Goal: Task Accomplishment & Management: Complete application form

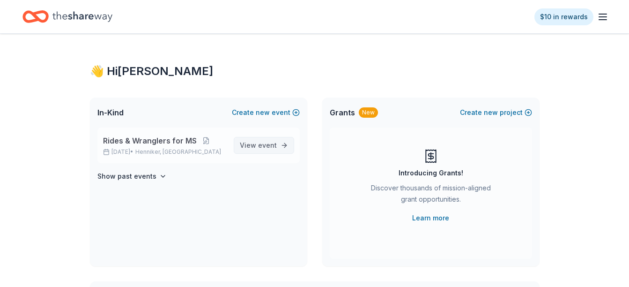
click at [258, 143] on span "View event" at bounding box center [258, 145] width 37 height 11
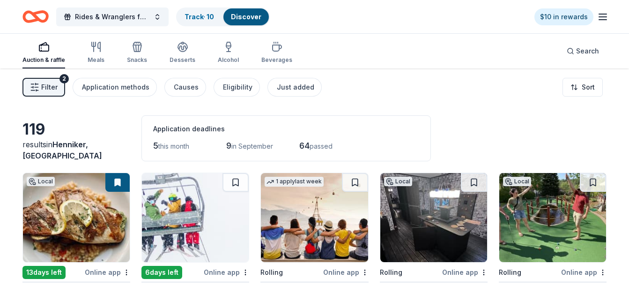
click at [50, 83] on span "Filter" at bounding box center [49, 87] width 16 height 11
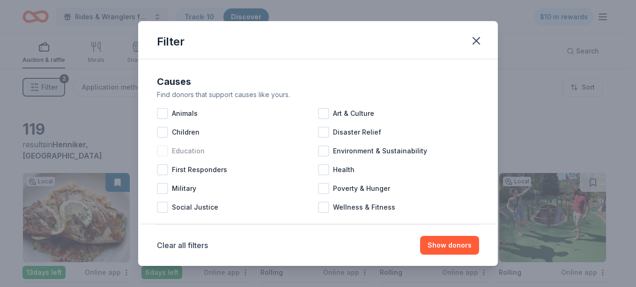
click at [165, 150] on div at bounding box center [162, 150] width 11 height 11
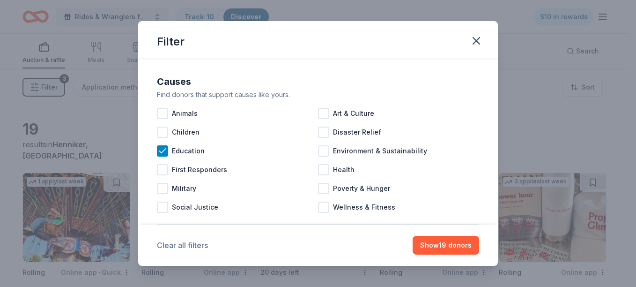
click at [177, 246] on button "Clear all filters" at bounding box center [182, 245] width 51 height 11
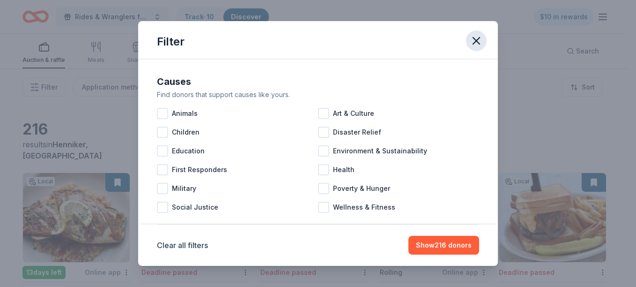
click at [475, 44] on icon "button" at bounding box center [476, 40] width 13 height 13
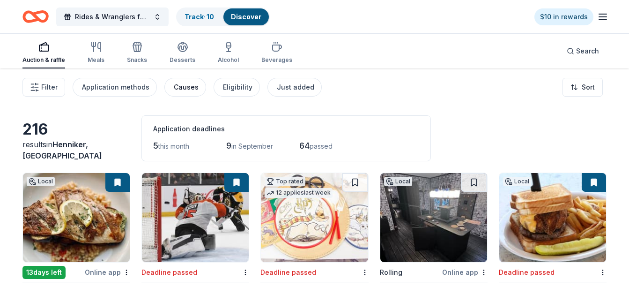
click at [187, 89] on div "Causes" at bounding box center [186, 87] width 25 height 11
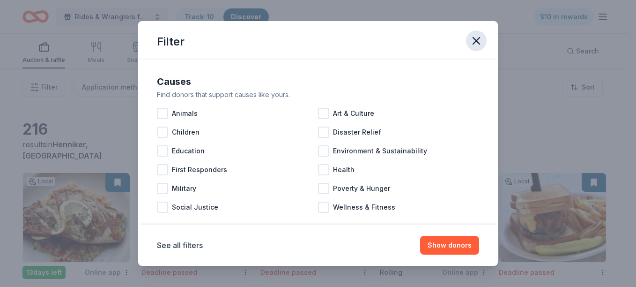
click at [475, 39] on icon "button" at bounding box center [476, 40] width 7 height 7
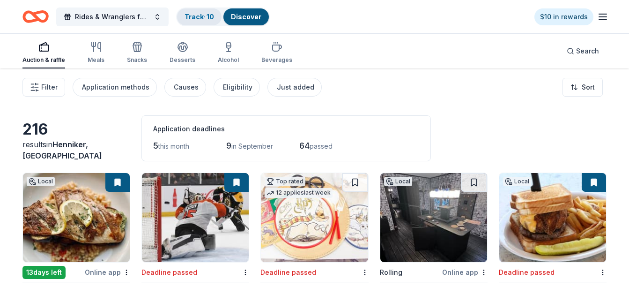
click at [197, 20] on link "Track · 10" at bounding box center [200, 17] width 30 height 8
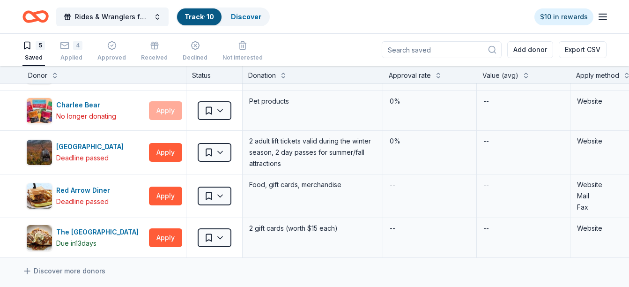
scroll to position [37, 0]
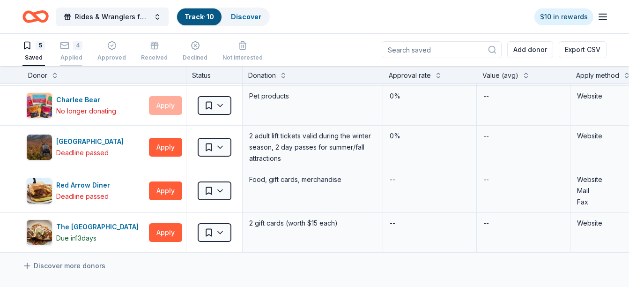
click at [68, 52] on div "4 Applied" at bounding box center [71, 51] width 22 height 21
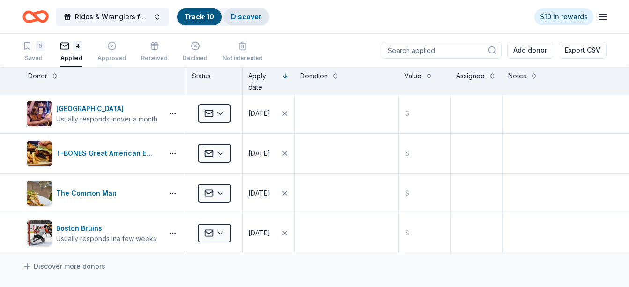
click at [238, 15] on link "Discover" at bounding box center [246, 17] width 30 height 8
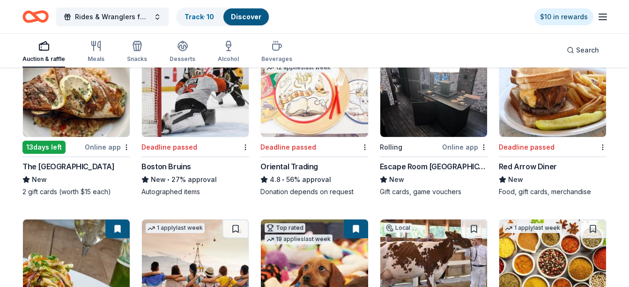
scroll to position [131, 0]
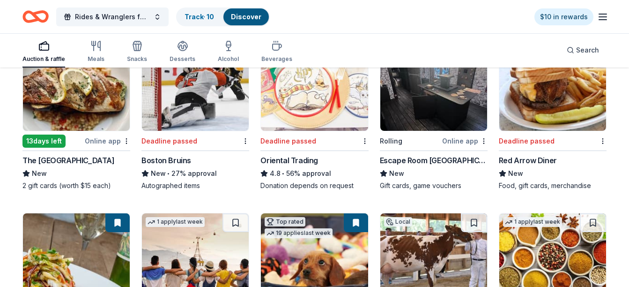
click at [462, 146] on div "Online app" at bounding box center [464, 141] width 45 height 12
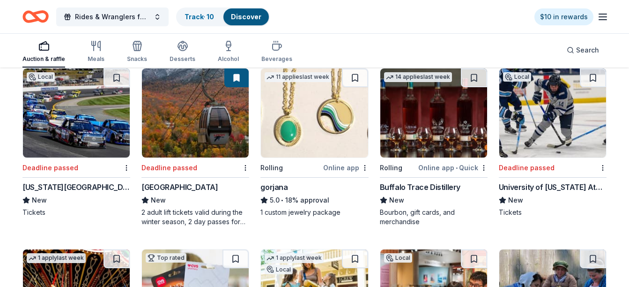
scroll to position [1556, 0]
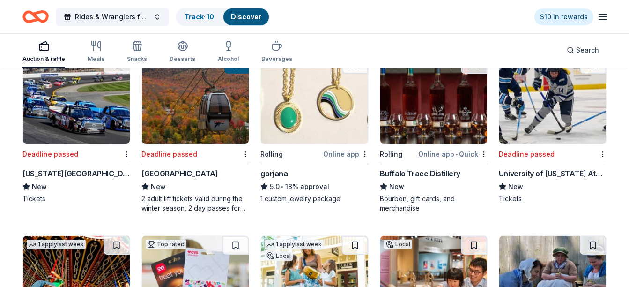
click at [442, 153] on div "Online app • Quick" at bounding box center [453, 154] width 69 height 12
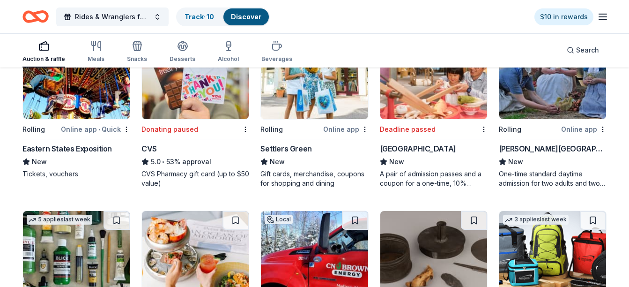
scroll to position [1762, 0]
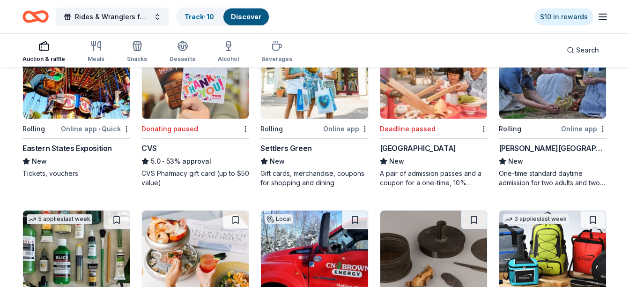
click at [285, 145] on div "Settlers Green" at bounding box center [286, 147] width 51 height 11
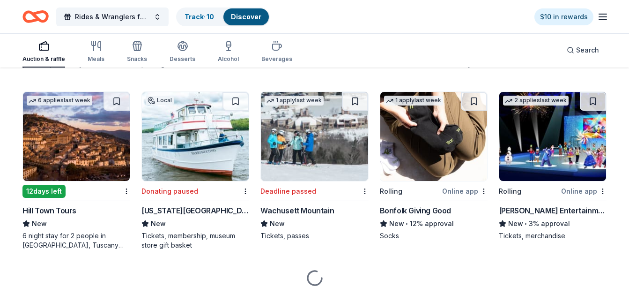
scroll to position [2062, 0]
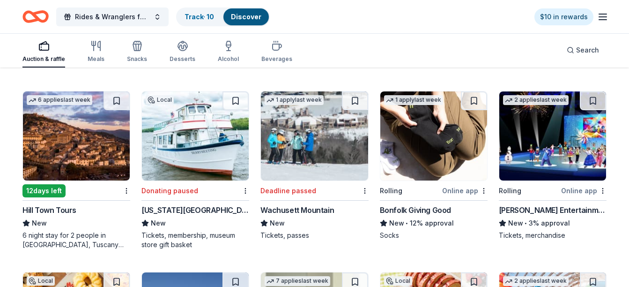
click at [455, 178] on img at bounding box center [434, 135] width 107 height 89
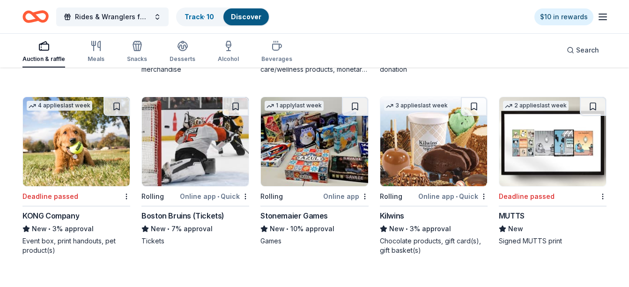
scroll to position [2437, 0]
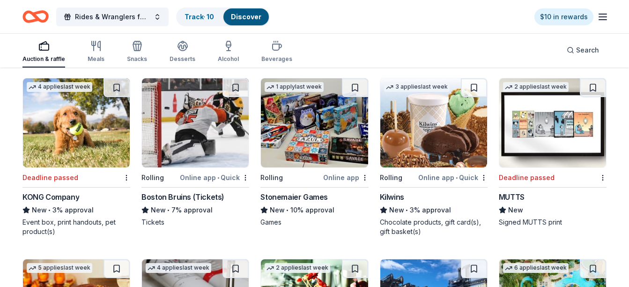
click at [342, 176] on div "Online app" at bounding box center [345, 178] width 45 height 12
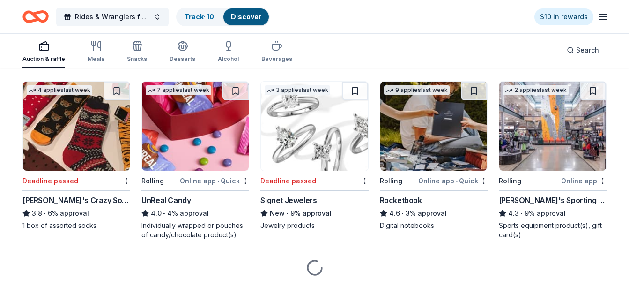
scroll to position [3168, 0]
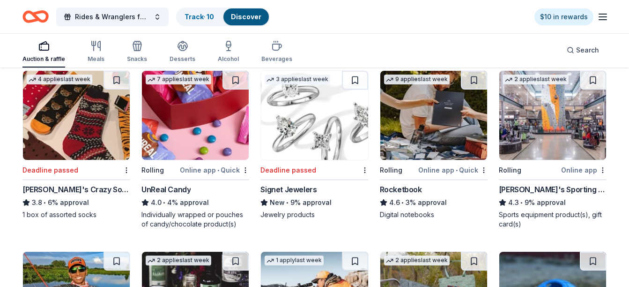
click at [577, 174] on div "Online app" at bounding box center [584, 170] width 45 height 12
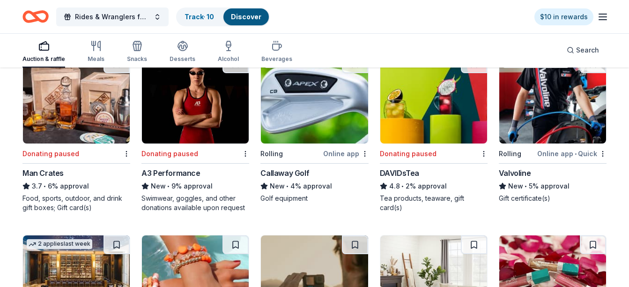
scroll to position [3909, 0]
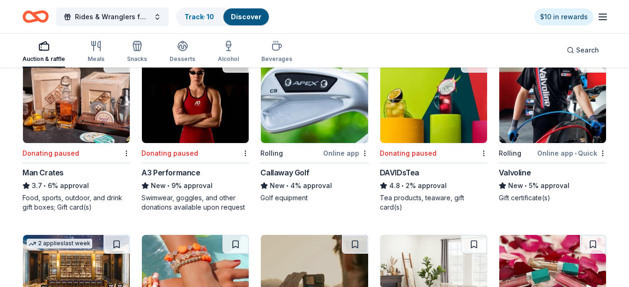
click at [522, 169] on div "Valvoline" at bounding box center [515, 172] width 32 height 11
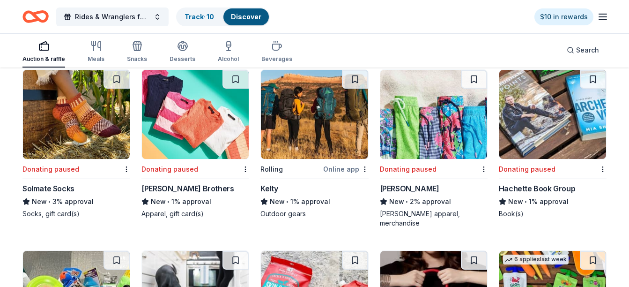
scroll to position [4430, 0]
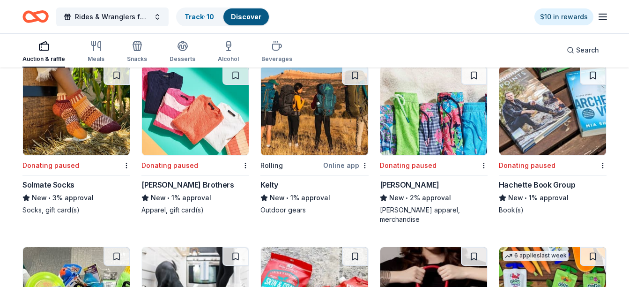
click at [333, 165] on div "Online app" at bounding box center [345, 165] width 45 height 12
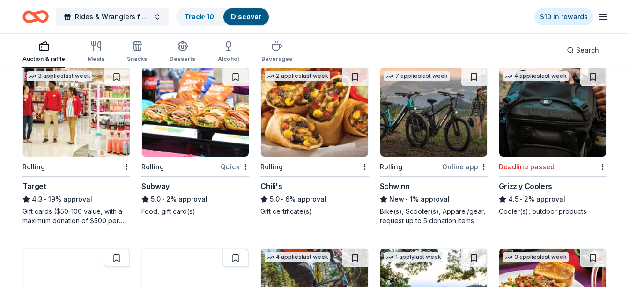
scroll to position [4786, 0]
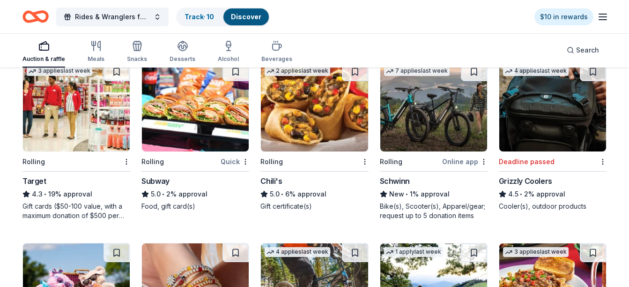
click at [541, 181] on div "Grizzly Coolers" at bounding box center [525, 180] width 53 height 11
click at [73, 195] on div "4.3 • 19% approval" at bounding box center [76, 193] width 108 height 11
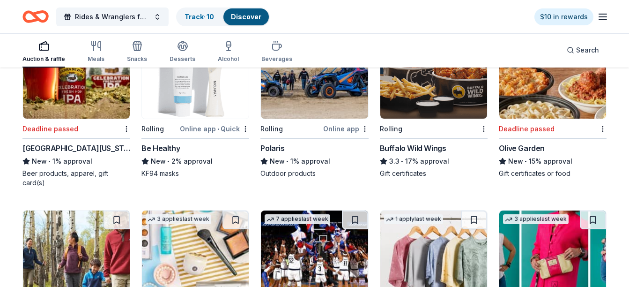
scroll to position [5717, 0]
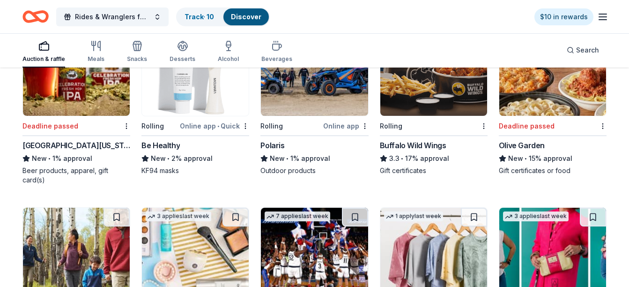
click at [280, 141] on div "Polaris" at bounding box center [273, 145] width 24 height 11
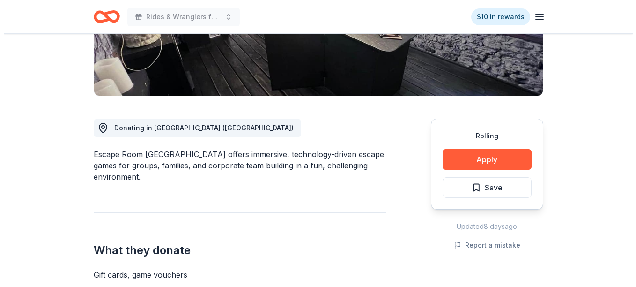
scroll to position [206, 0]
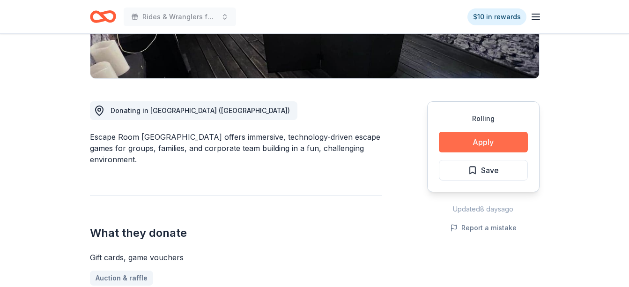
click at [472, 146] on button "Apply" at bounding box center [483, 142] width 89 height 21
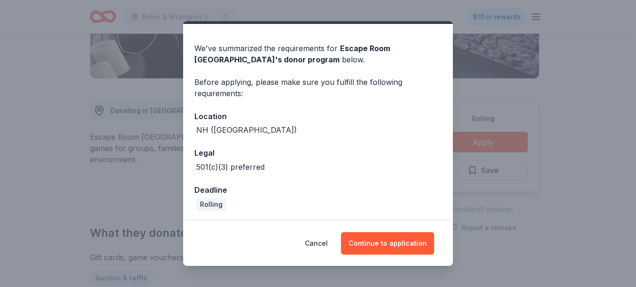
scroll to position [25, 0]
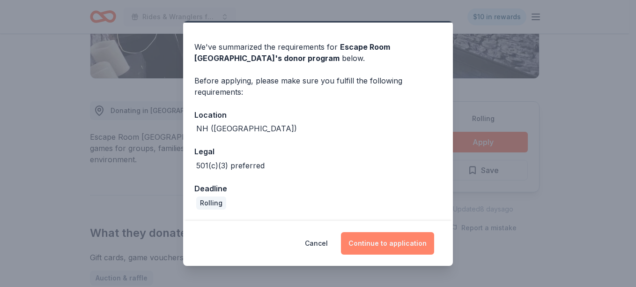
click at [388, 246] on button "Continue to application" at bounding box center [387, 243] width 93 height 22
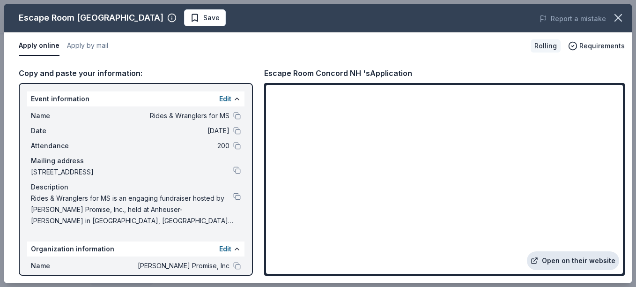
click at [584, 255] on link "Open on their website" at bounding box center [573, 260] width 92 height 19
click at [576, 254] on link "Open on their website" at bounding box center [573, 260] width 92 height 19
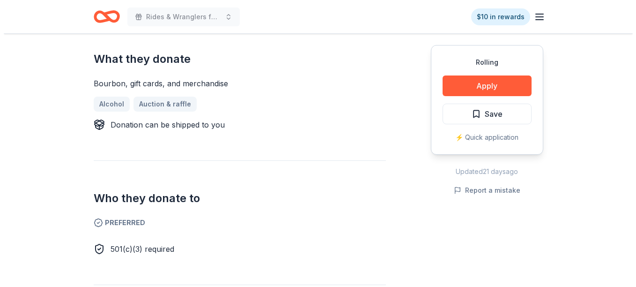
scroll to position [375, 0]
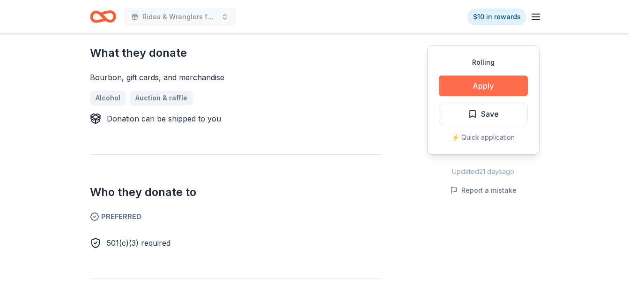
click at [489, 83] on button "Apply" at bounding box center [483, 85] width 89 height 21
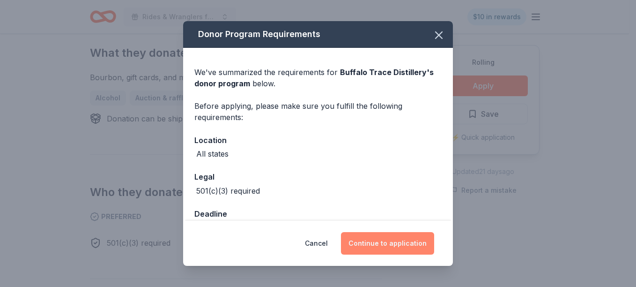
click at [399, 239] on button "Continue to application" at bounding box center [387, 243] width 93 height 22
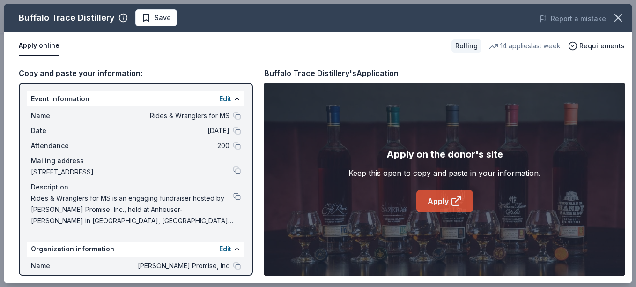
click at [437, 202] on link "Apply" at bounding box center [445, 201] width 57 height 22
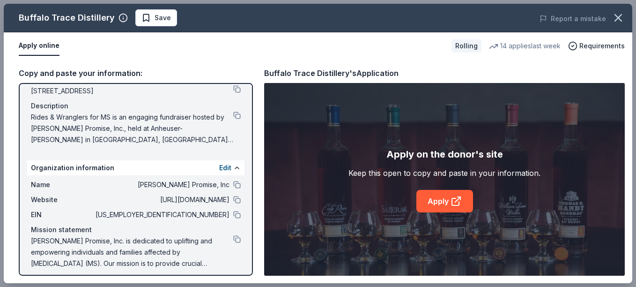
scroll to position [87, 0]
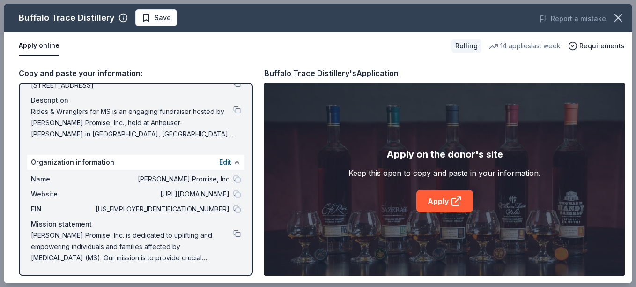
click at [233, 208] on button at bounding box center [236, 208] width 7 height 7
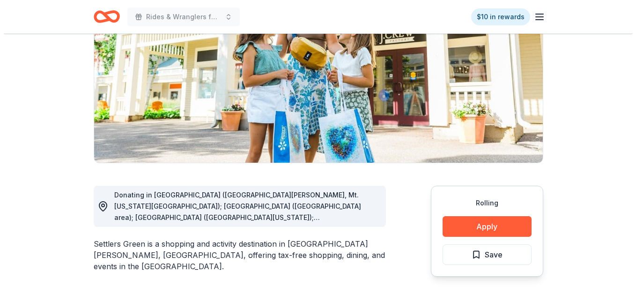
scroll to position [131, 0]
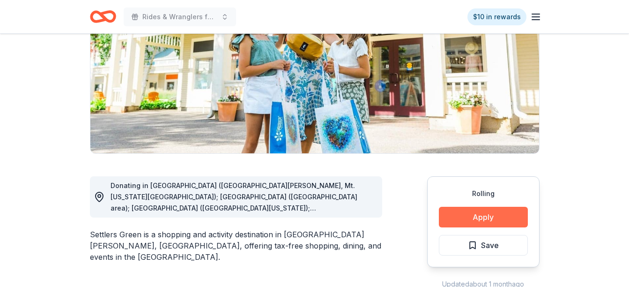
click at [487, 221] on button "Apply" at bounding box center [483, 217] width 89 height 21
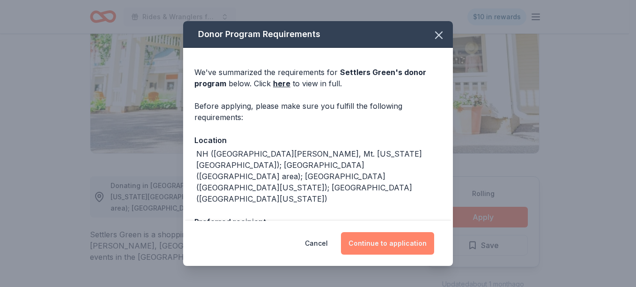
click at [373, 245] on button "Continue to application" at bounding box center [387, 243] width 93 height 22
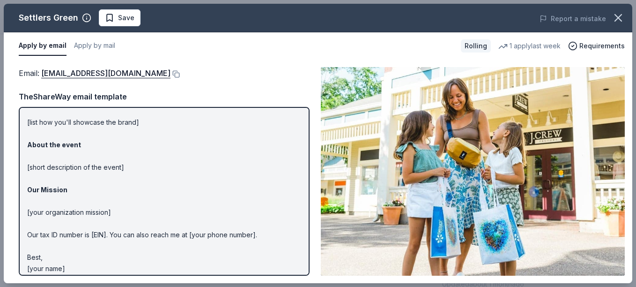
scroll to position [84, 0]
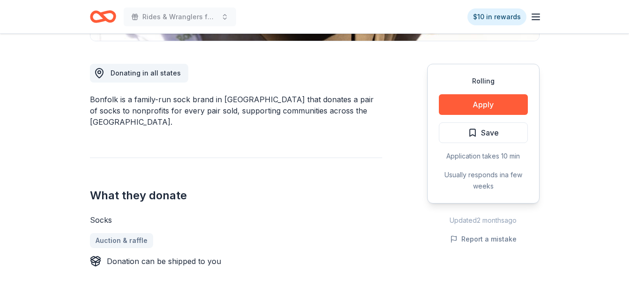
scroll to position [262, 0]
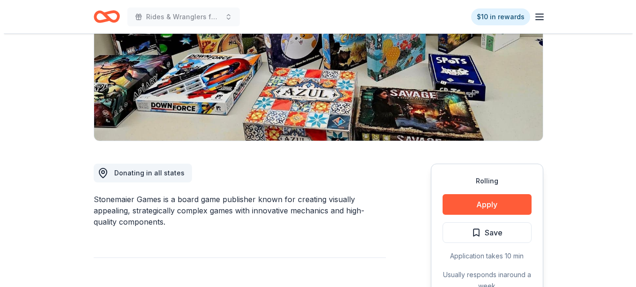
scroll to position [212, 0]
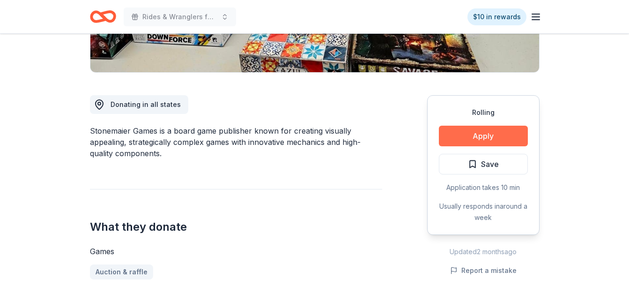
click at [471, 132] on button "Apply" at bounding box center [483, 136] width 89 height 21
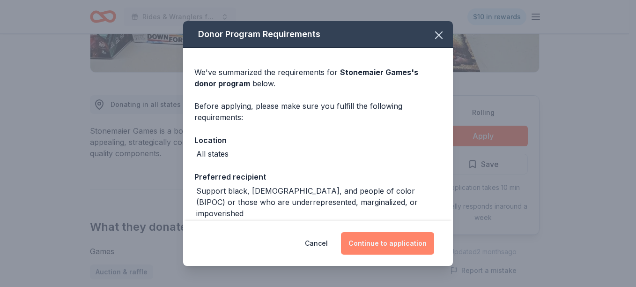
click at [382, 242] on button "Continue to application" at bounding box center [387, 243] width 93 height 22
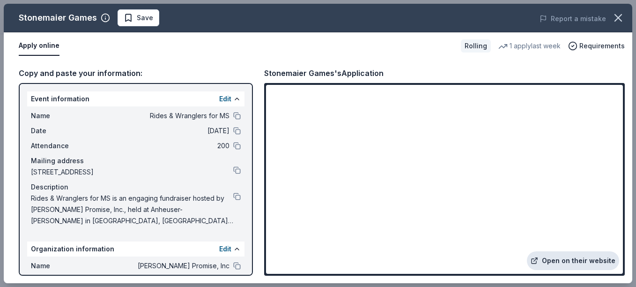
click at [592, 255] on link "Open on their website" at bounding box center [573, 260] width 92 height 19
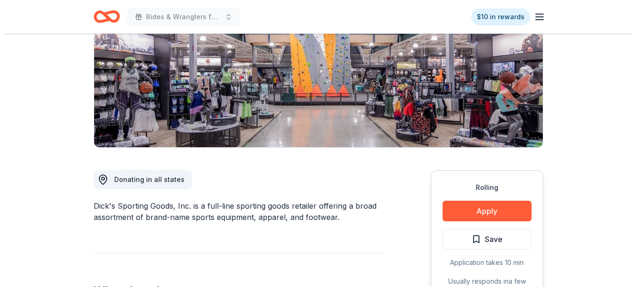
scroll to position [156, 0]
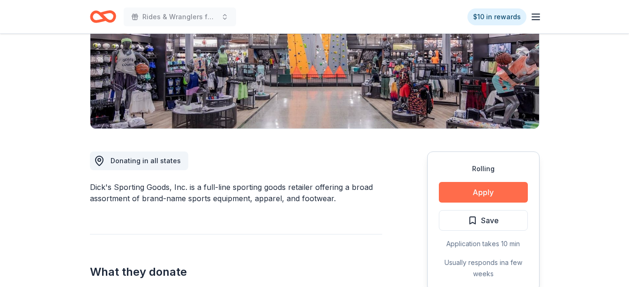
click at [489, 189] on button "Apply" at bounding box center [483, 192] width 89 height 21
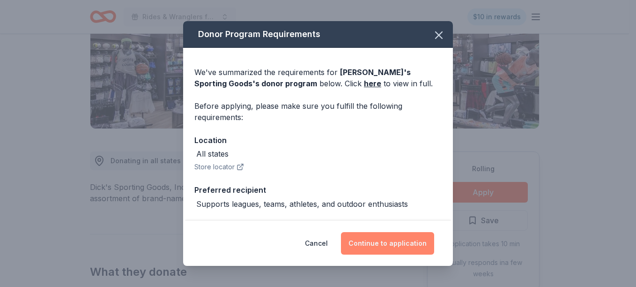
click at [404, 247] on button "Continue to application" at bounding box center [387, 243] width 93 height 22
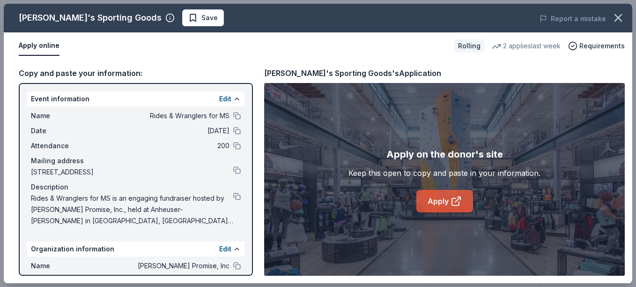
click at [451, 198] on icon at bounding box center [456, 200] width 11 height 11
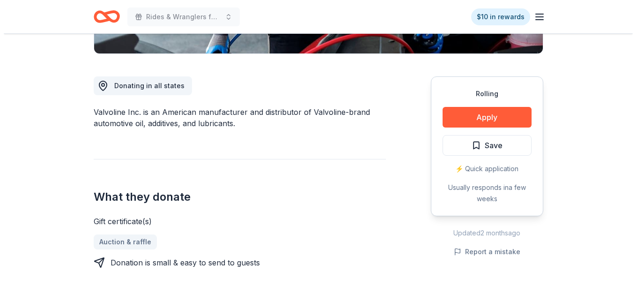
scroll to position [244, 0]
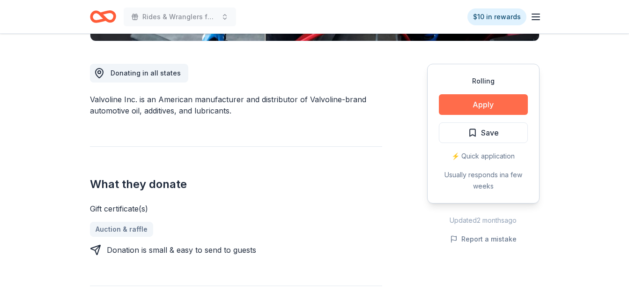
click at [481, 97] on button "Apply" at bounding box center [483, 104] width 89 height 21
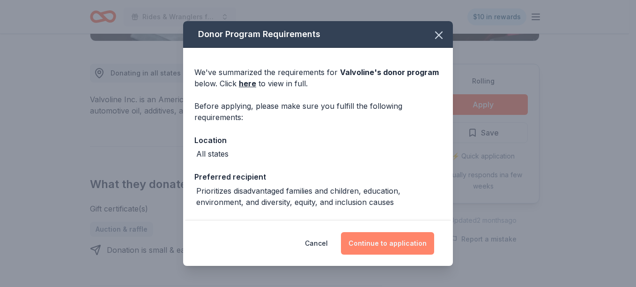
click at [385, 241] on button "Continue to application" at bounding box center [387, 243] width 93 height 22
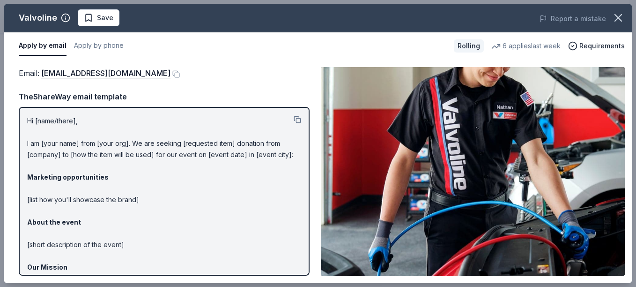
click at [463, 240] on img at bounding box center [473, 171] width 304 height 209
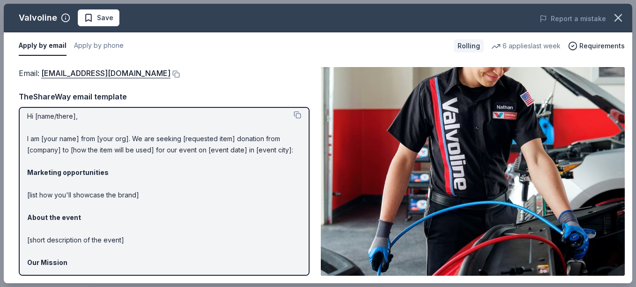
scroll to position [0, 0]
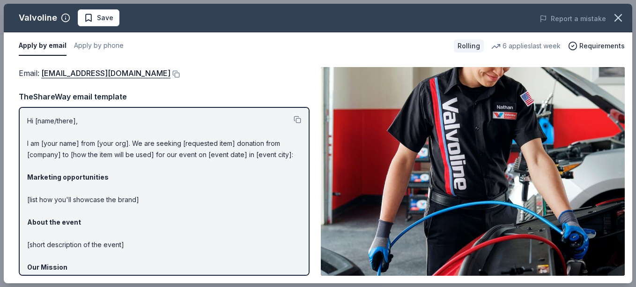
click at [47, 120] on p "Hi [name/there], I am [your name] from [your org]. We are seeking [requested it…" at bounding box center [164, 233] width 274 height 236
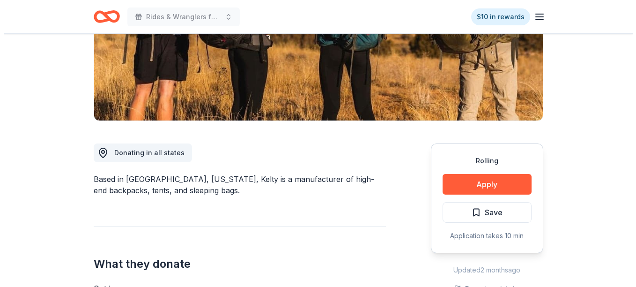
scroll to position [169, 0]
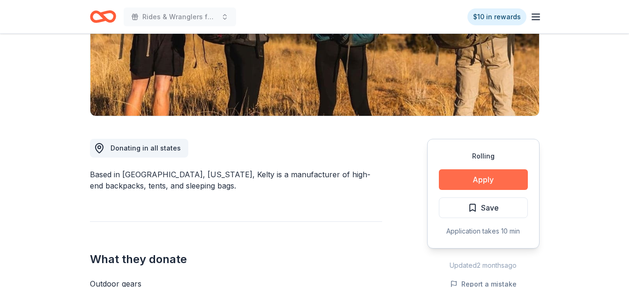
click at [486, 182] on button "Apply" at bounding box center [483, 179] width 89 height 21
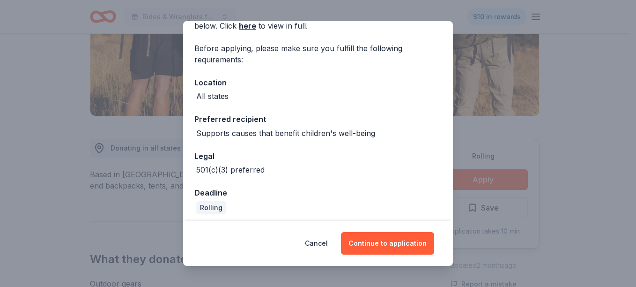
scroll to position [62, 0]
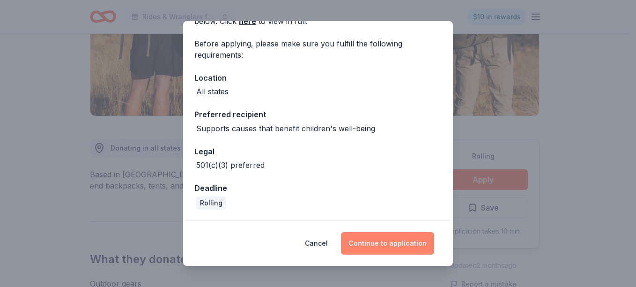
click at [390, 250] on button "Continue to application" at bounding box center [387, 243] width 93 height 22
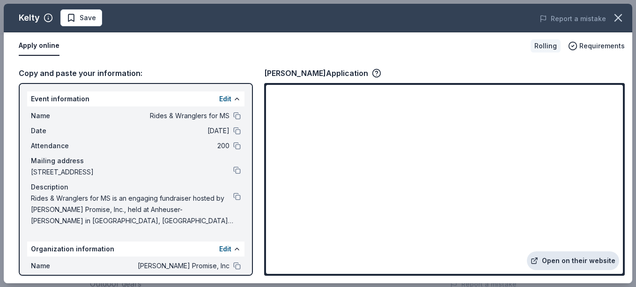
click at [569, 260] on link "Open on their website" at bounding box center [573, 260] width 92 height 19
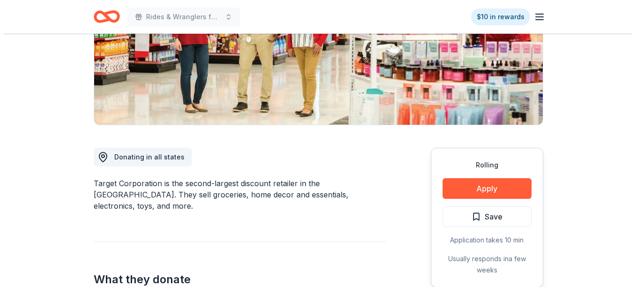
scroll to position [169, 0]
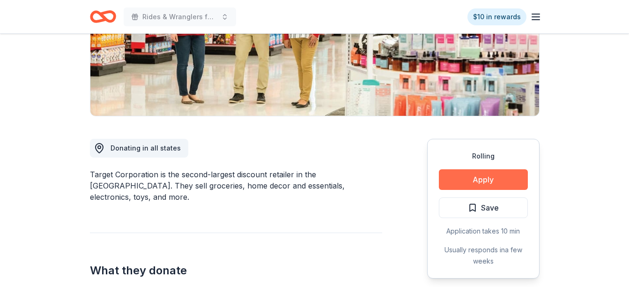
click at [499, 175] on button "Apply" at bounding box center [483, 179] width 89 height 21
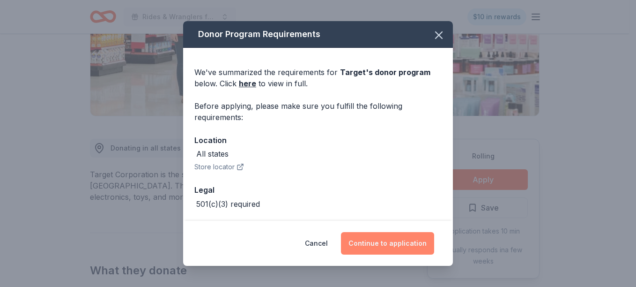
click at [381, 240] on button "Continue to application" at bounding box center [387, 243] width 93 height 22
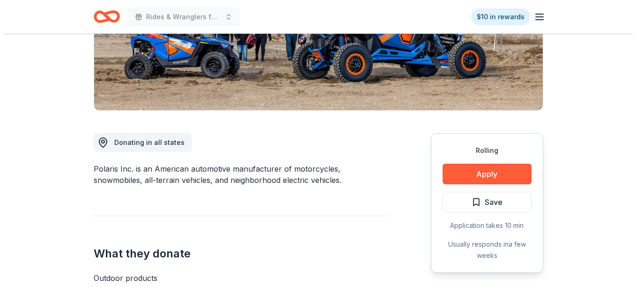
scroll to position [187, 0]
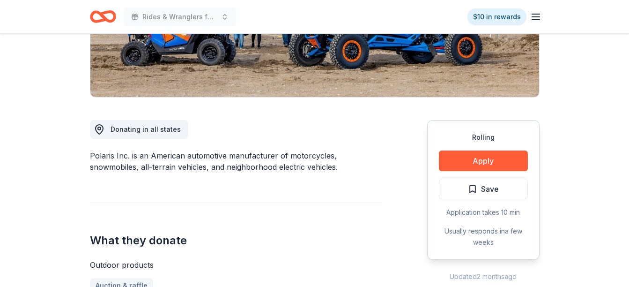
click at [486, 159] on button "Apply" at bounding box center [483, 160] width 89 height 21
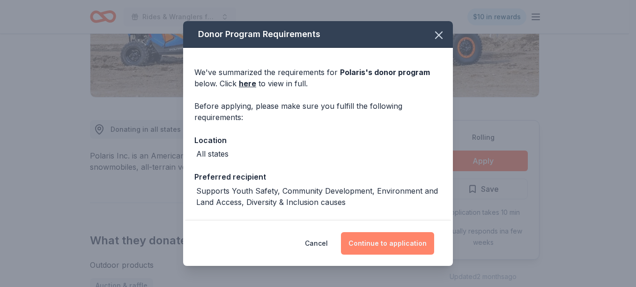
click at [386, 245] on button "Continue to application" at bounding box center [387, 243] width 93 height 22
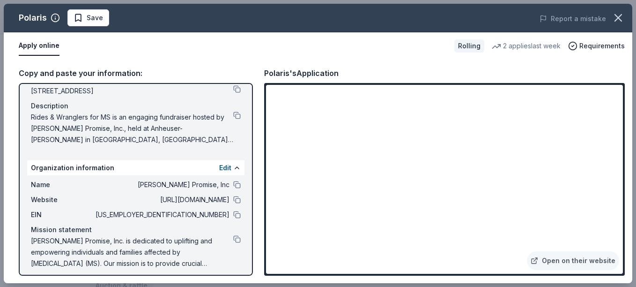
scroll to position [87, 0]
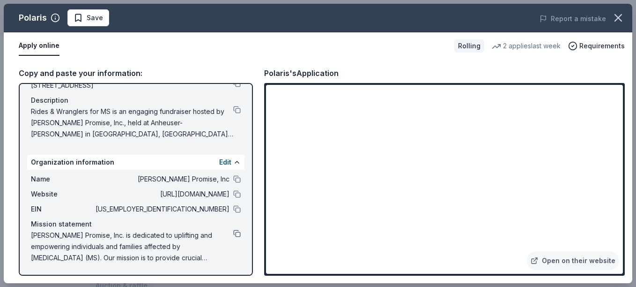
click at [233, 232] on button at bounding box center [236, 233] width 7 height 7
click at [233, 110] on button at bounding box center [236, 109] width 7 height 7
click at [233, 195] on button at bounding box center [236, 193] width 7 height 7
click at [77, 16] on span "Save" at bounding box center [89, 17] width 30 height 11
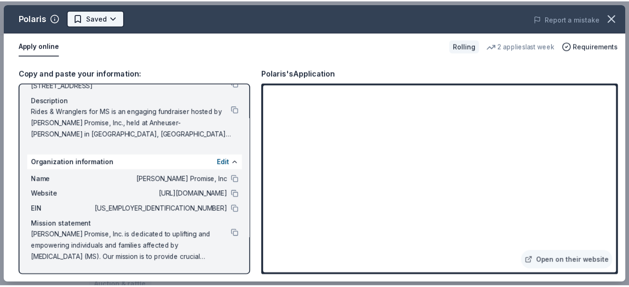
scroll to position [0, 0]
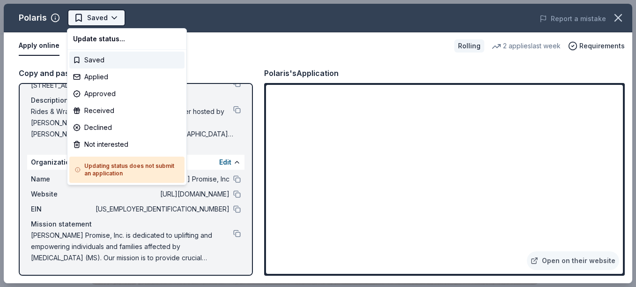
click at [113, 18] on html "Rides & Wranglers for MS Saved Apply Rolling Share Polaris New 2 applies last w…" at bounding box center [318, 143] width 636 height 287
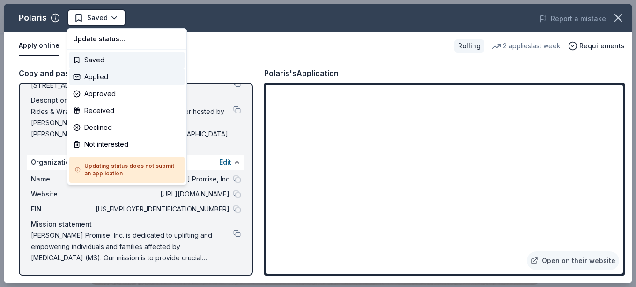
click at [94, 75] on div "Applied" at bounding box center [126, 76] width 115 height 17
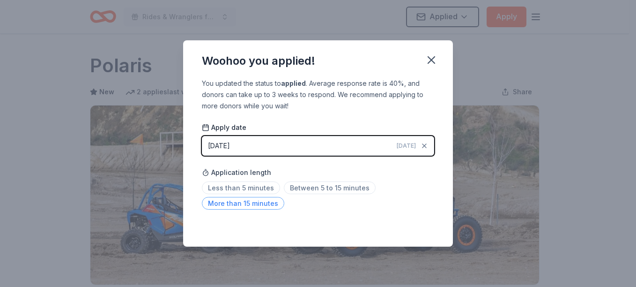
click at [241, 201] on span "More than 15 minutes" at bounding box center [243, 203] width 82 height 13
click at [430, 58] on icon "button" at bounding box center [431, 59] width 13 height 13
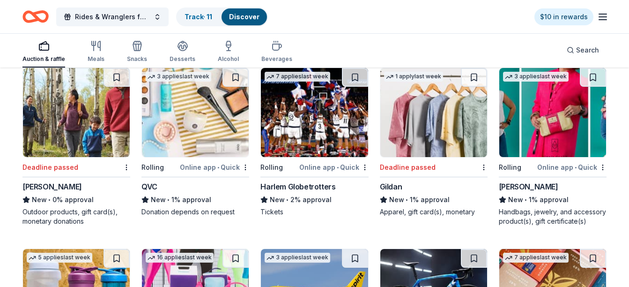
scroll to position [5867, 0]
